Goal: Information Seeking & Learning: Learn about a topic

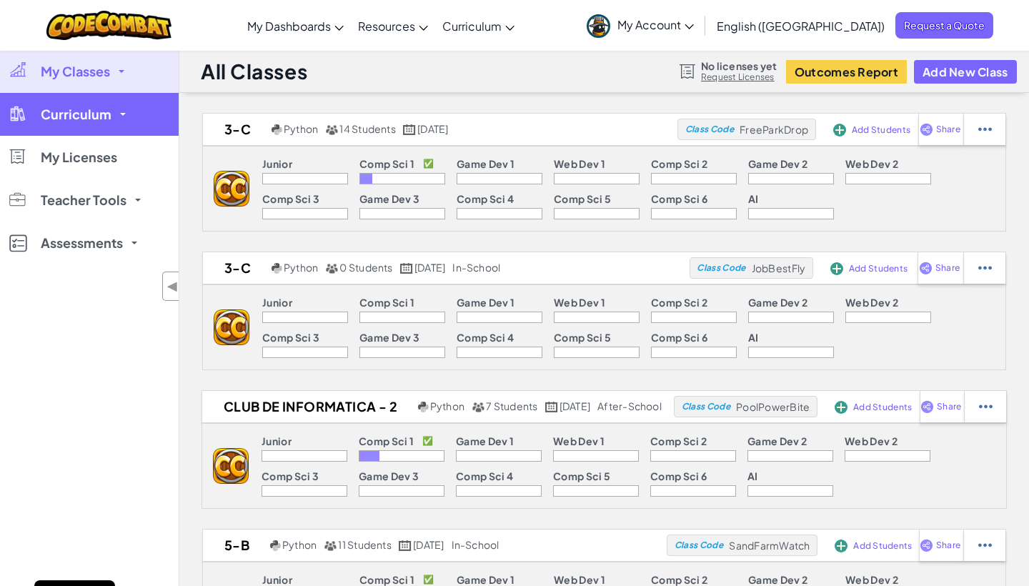
click at [101, 109] on span "Curriculum" at bounding box center [76, 114] width 71 height 13
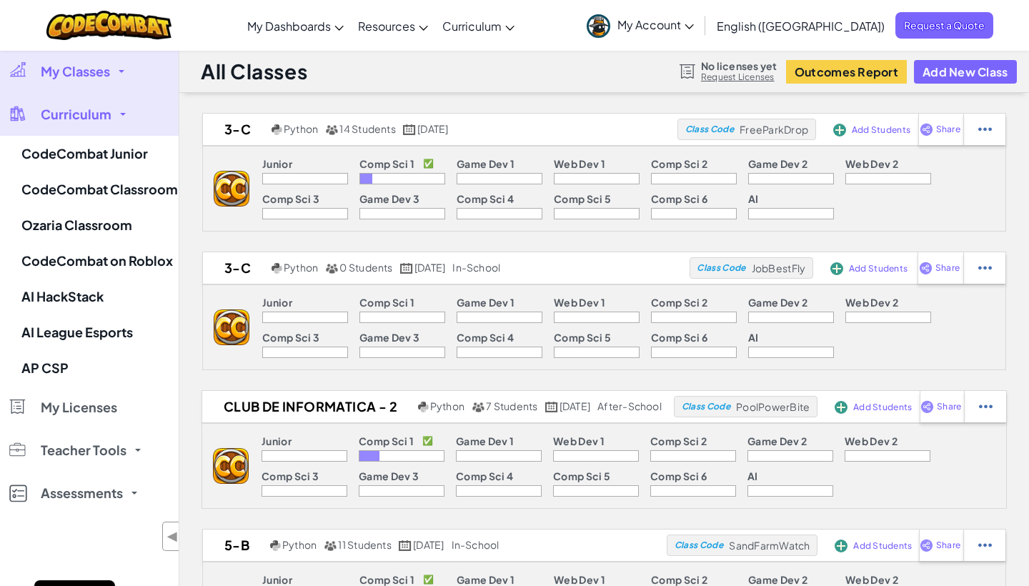
click at [101, 109] on span "Curriculum" at bounding box center [76, 114] width 71 height 13
click at [98, 139] on link "CodeCombat Junior" at bounding box center [89, 154] width 179 height 36
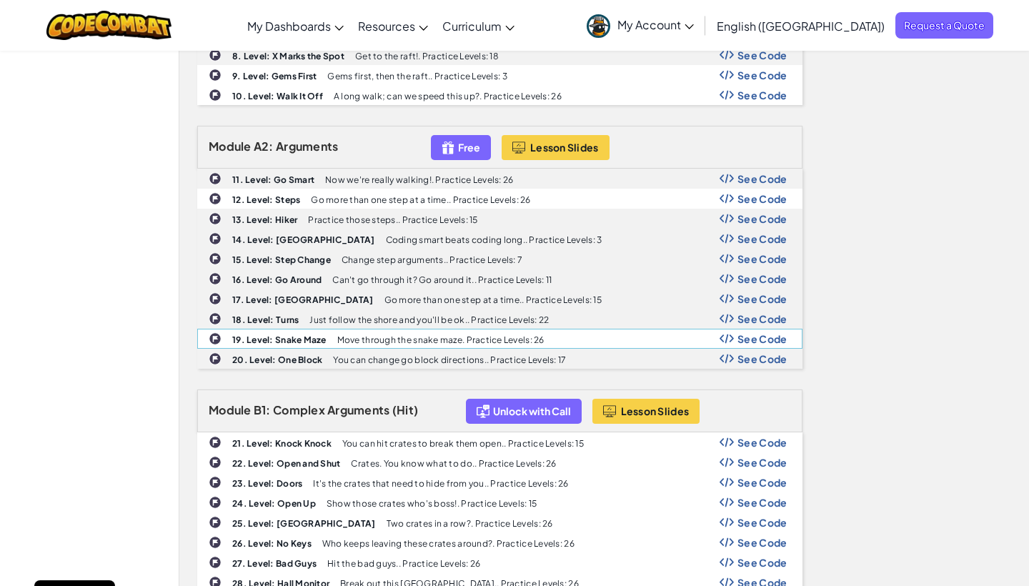
scroll to position [423, 0]
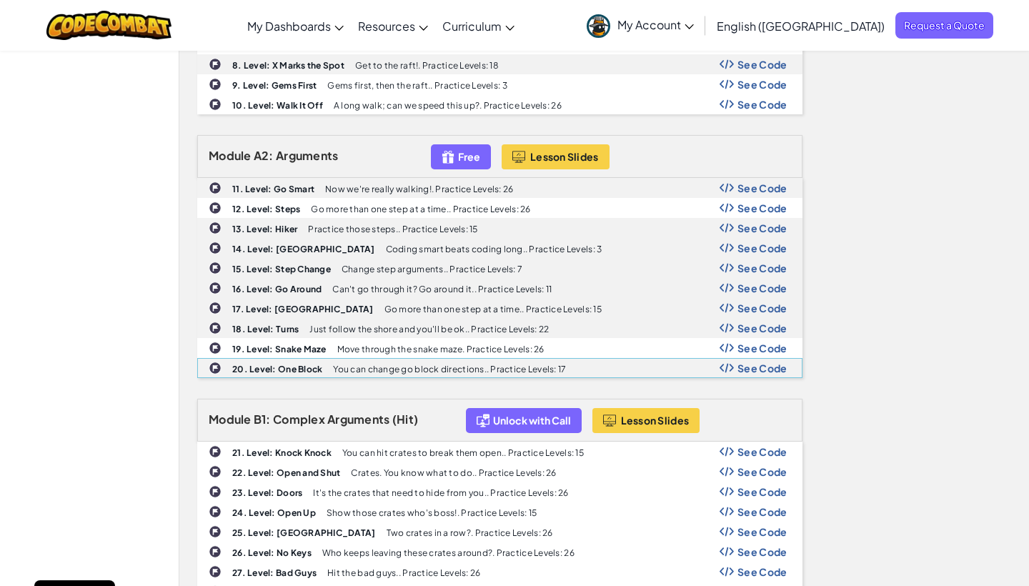
click at [305, 372] on b "20. Level: One Block" at bounding box center [277, 369] width 90 height 11
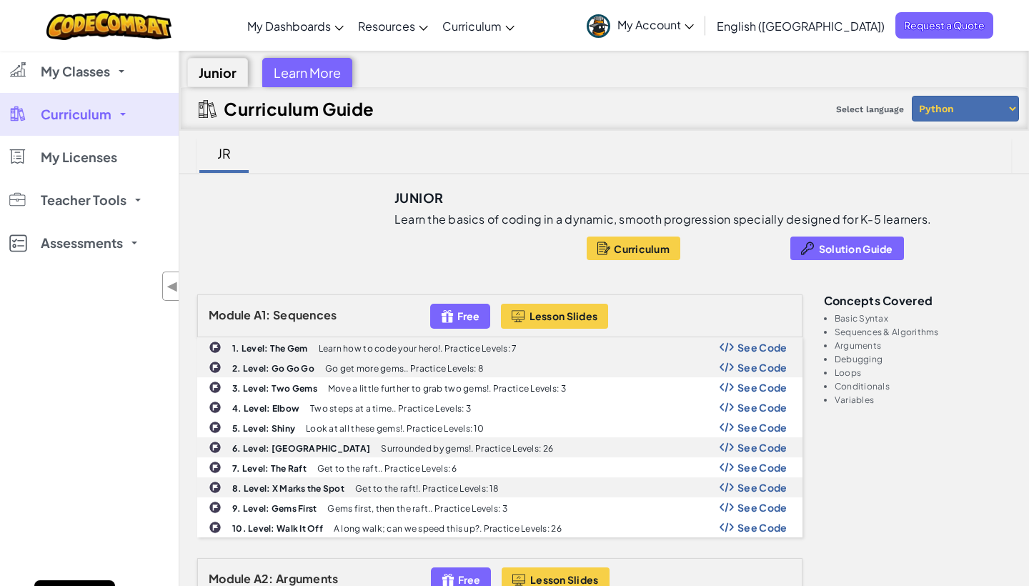
scroll to position [0, 0]
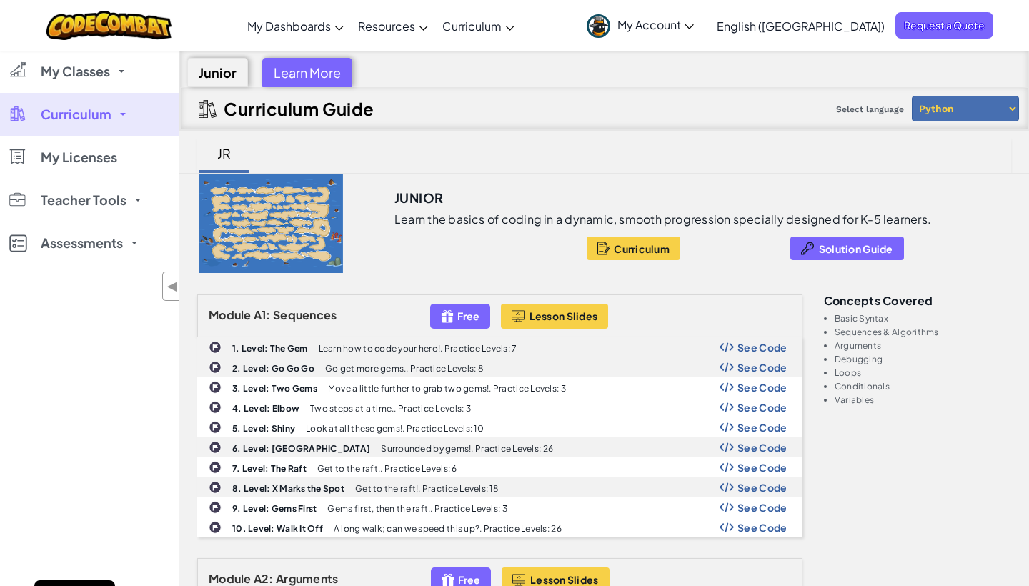
click at [344, 307] on div "Module A1: Sequences Free Lesson Slides" at bounding box center [499, 315] width 605 height 43
